Goal: Find specific page/section: Find specific page/section

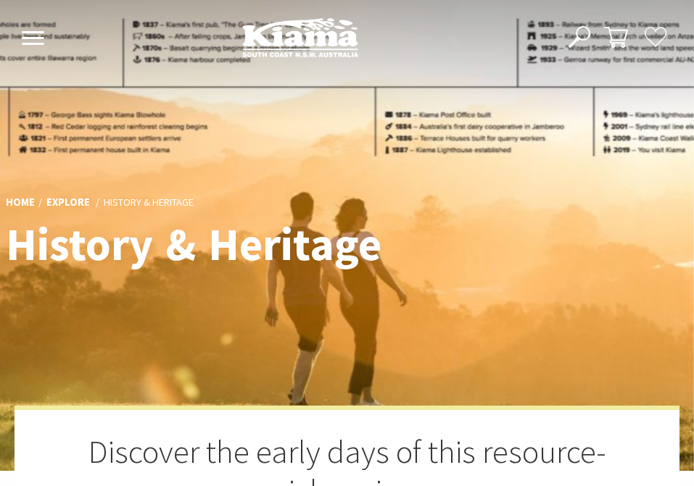
scroll to position [537, 690]
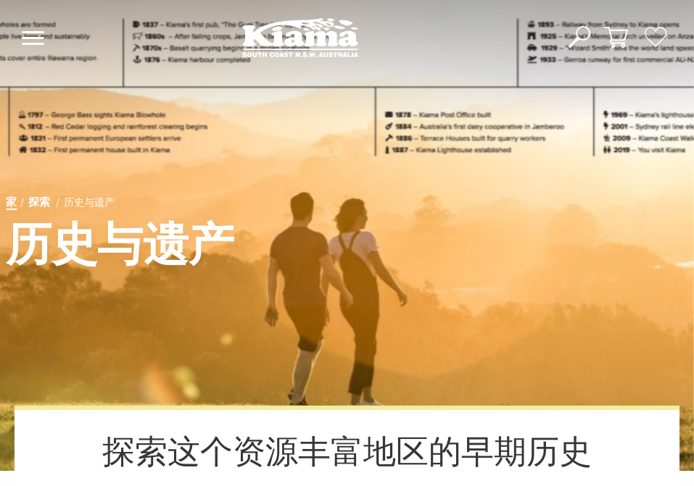
click at [12, 197] on font "家" at bounding box center [11, 202] width 11 height 13
